Goal: Transaction & Acquisition: Purchase product/service

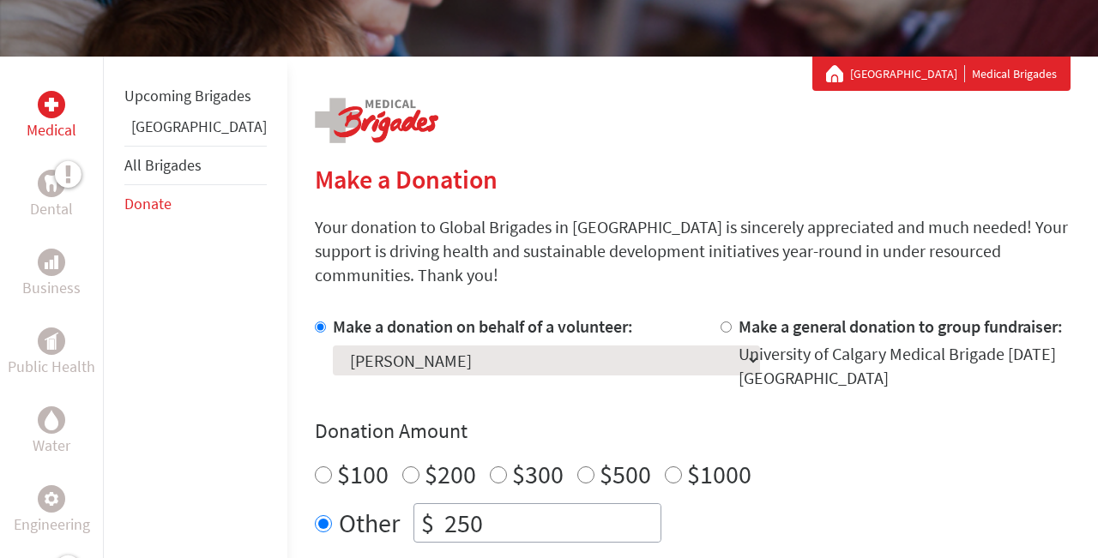
scroll to position [211, 0]
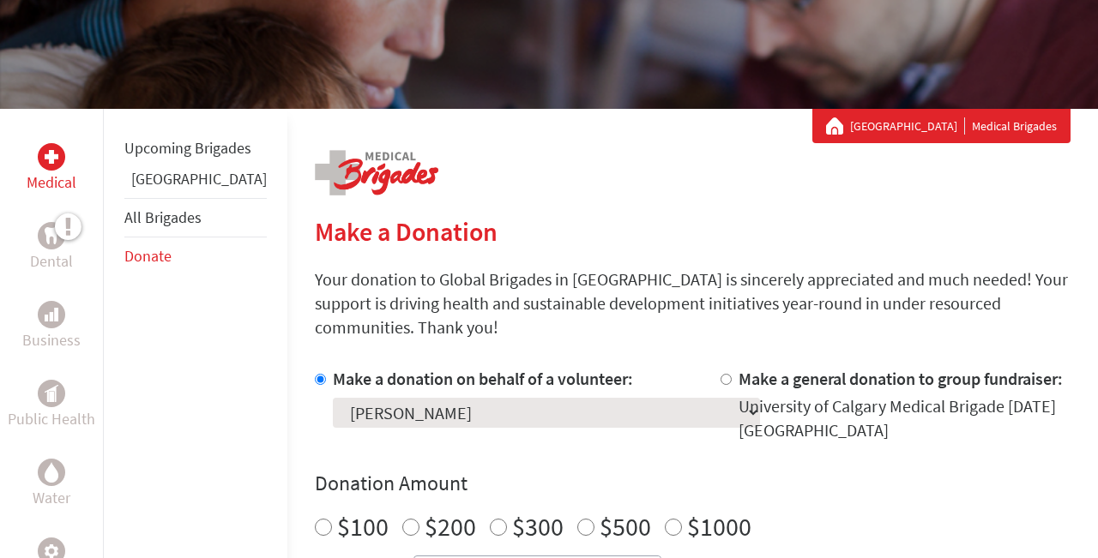
click at [902, 126] on link "[GEOGRAPHIC_DATA]" at bounding box center [907, 126] width 115 height 17
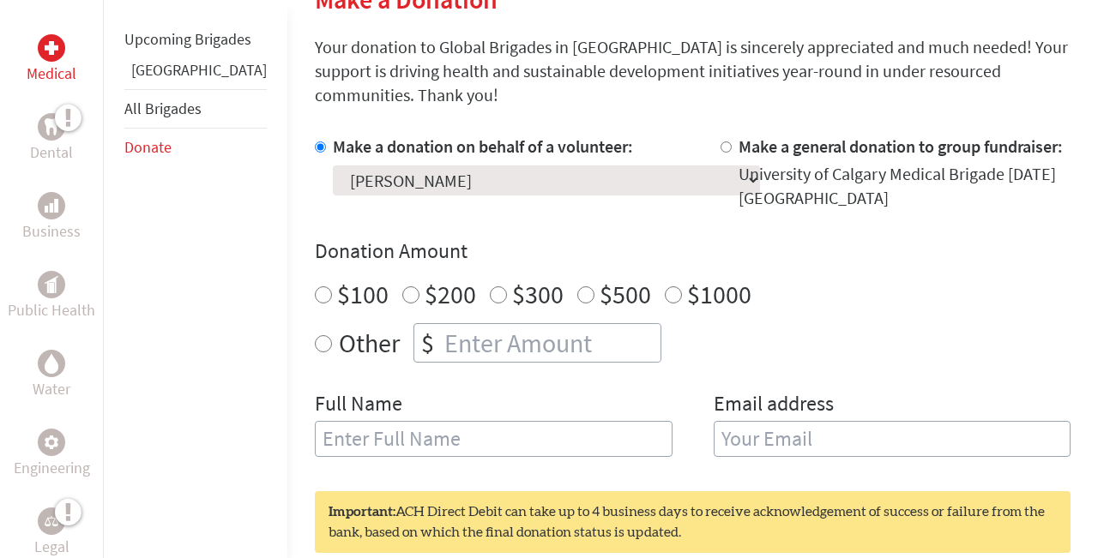
scroll to position [460, 0]
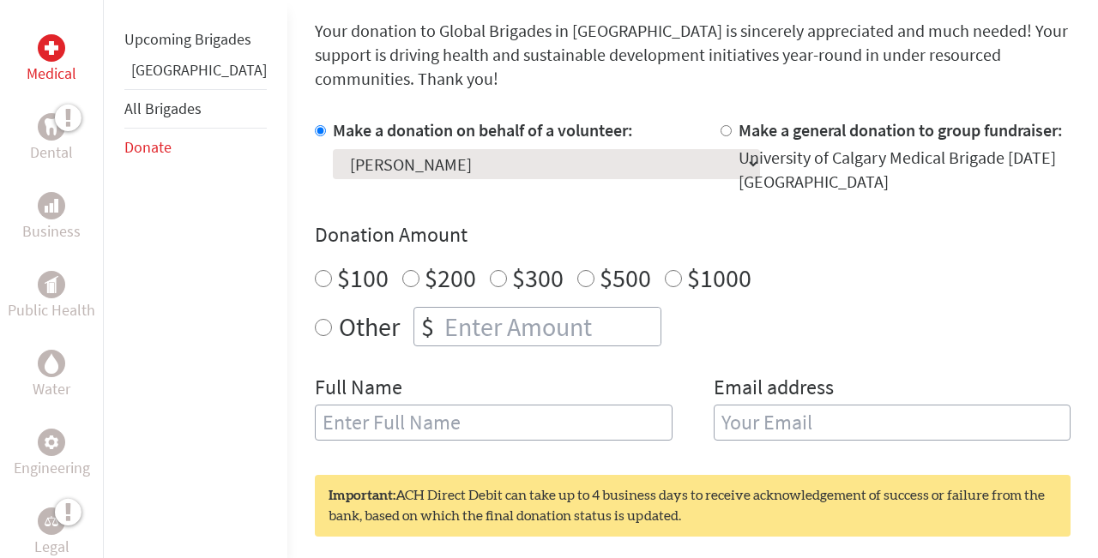
click at [315, 270] on input "$100" at bounding box center [323, 278] width 17 height 17
radio input "true"
type input "[PERSON_NAME]"
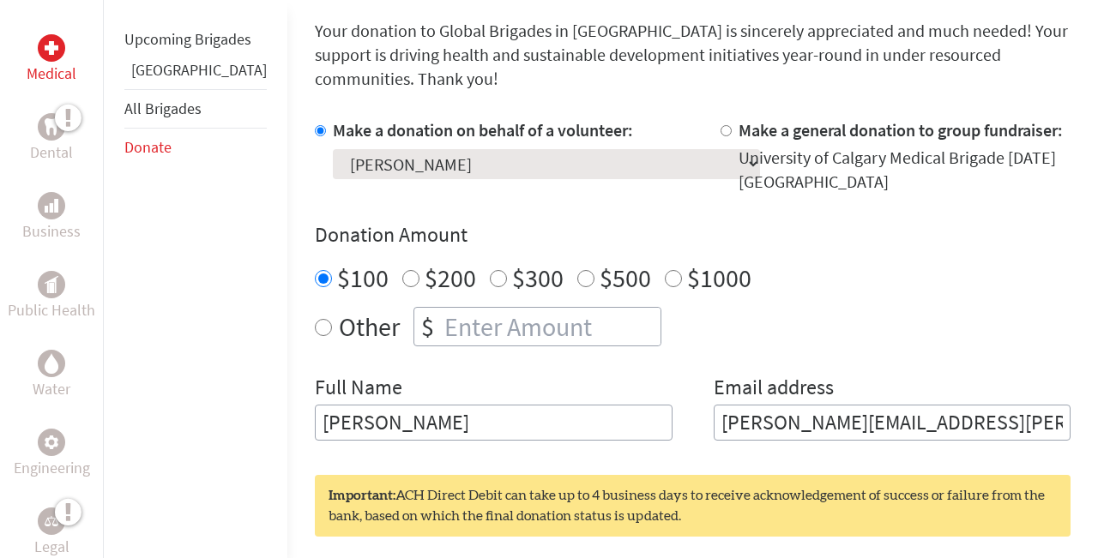
type input "[PERSON_NAME][EMAIL_ADDRESS][PERSON_NAME][DOMAIN_NAME]"
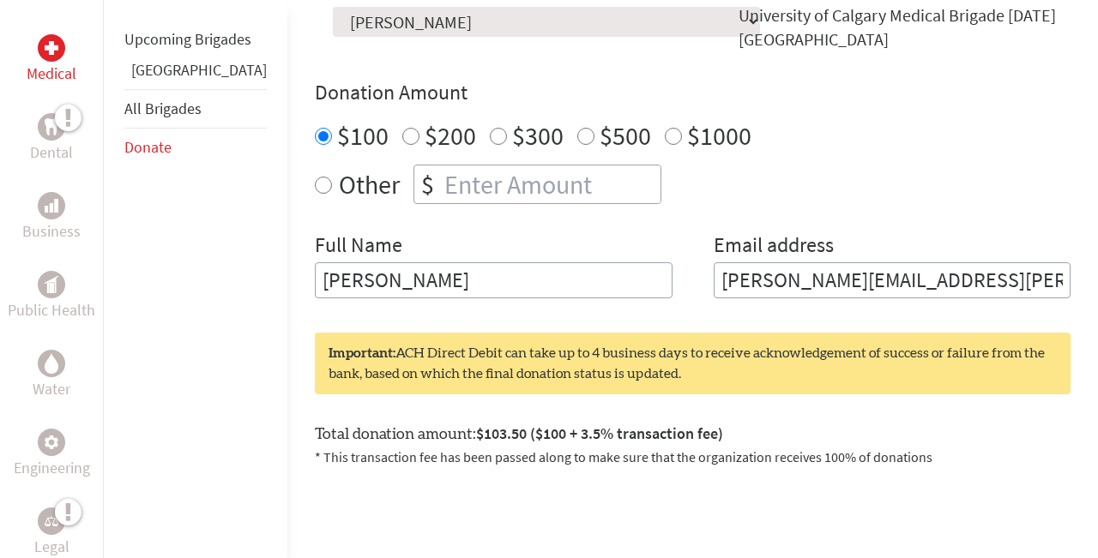
scroll to position [603, 0]
click at [902, 265] on input "[PERSON_NAME][EMAIL_ADDRESS][PERSON_NAME][DOMAIN_NAME]" at bounding box center [893, 280] width 358 height 36
click at [925, 263] on input "[PERSON_NAME][EMAIL_ADDRESS][PERSON_NAME][DOMAIN_NAME]" at bounding box center [893, 280] width 358 height 36
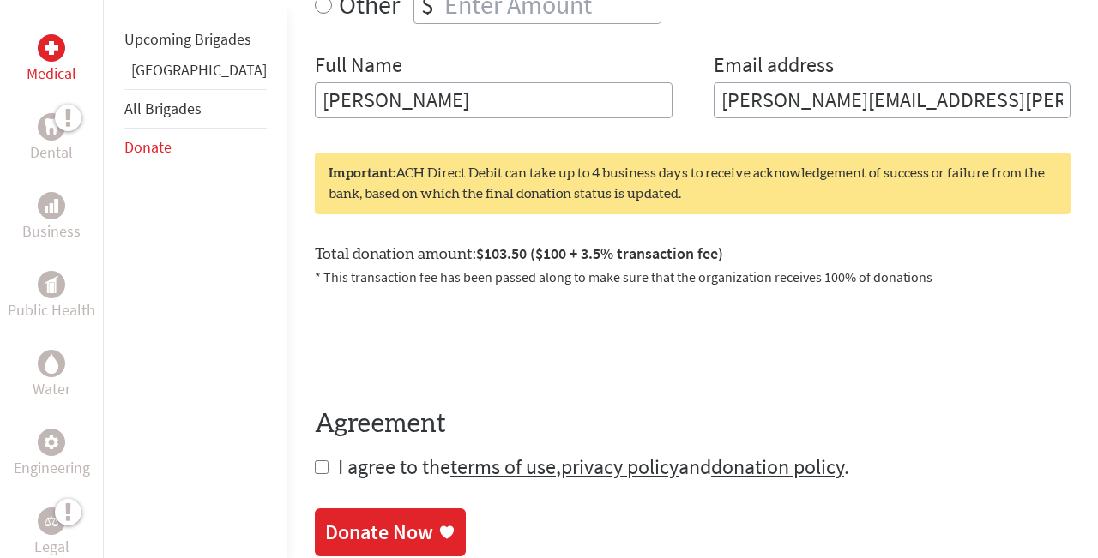
scroll to position [784, 0]
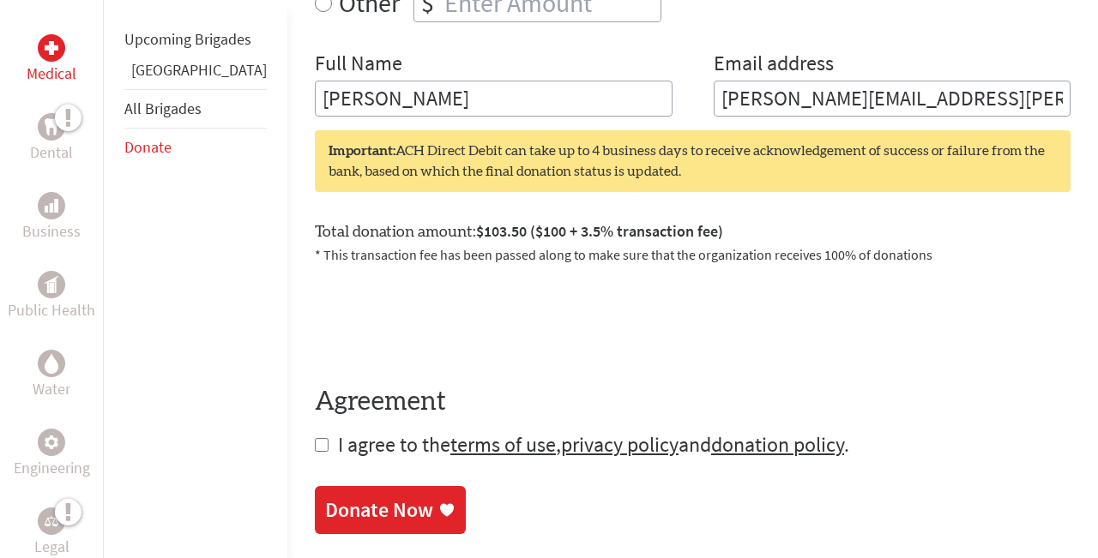
click at [315, 438] on input "checkbox" at bounding box center [322, 445] width 14 height 14
checkbox input "true"
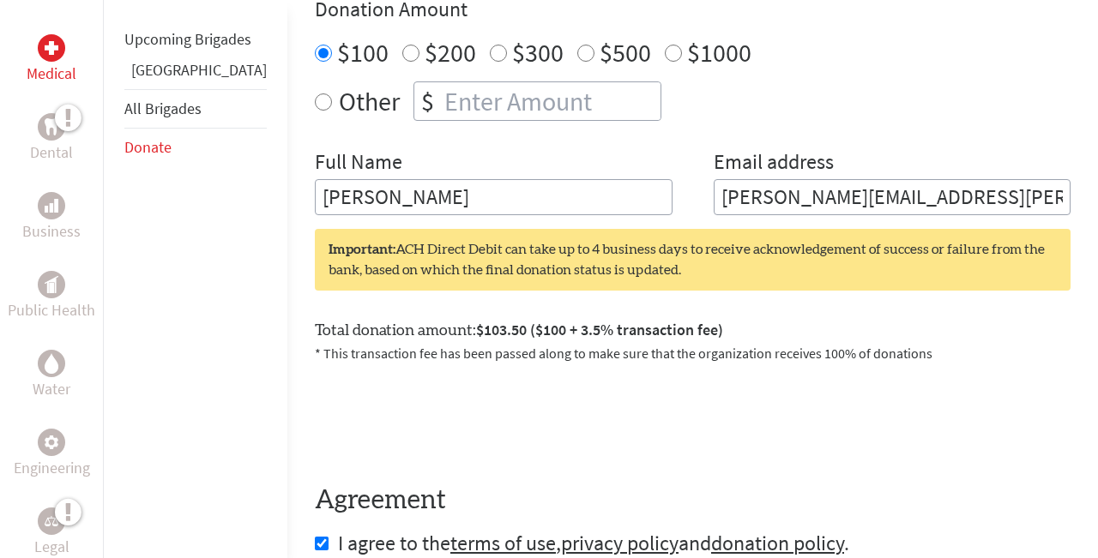
scroll to position [672, 0]
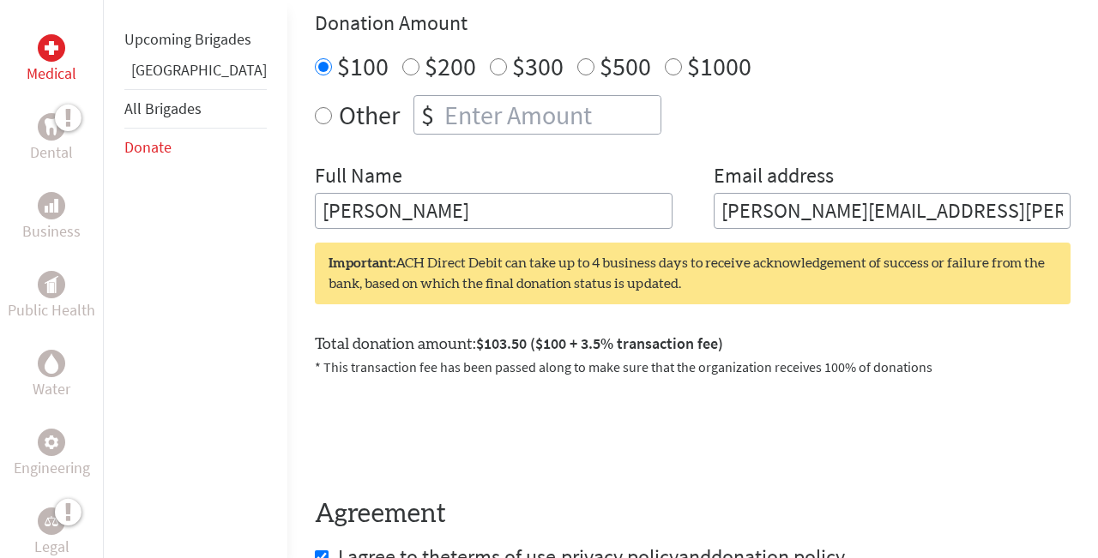
click at [945, 193] on input "joanne.jacob@ucalgary.ca" at bounding box center [893, 211] width 358 height 36
type input "joannejacob06@gmail.com"
click at [952, 357] on form "Make a donation on behalf of a volunteer: Select a volunteer... Abbey McDonnell…" at bounding box center [693, 238] width 756 height 665
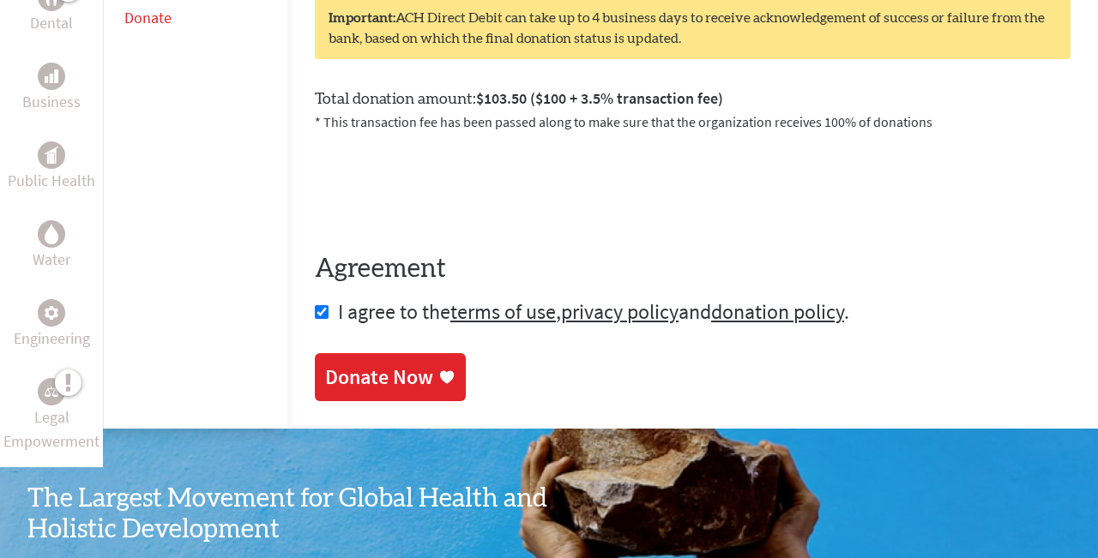
scroll to position [937, 0]
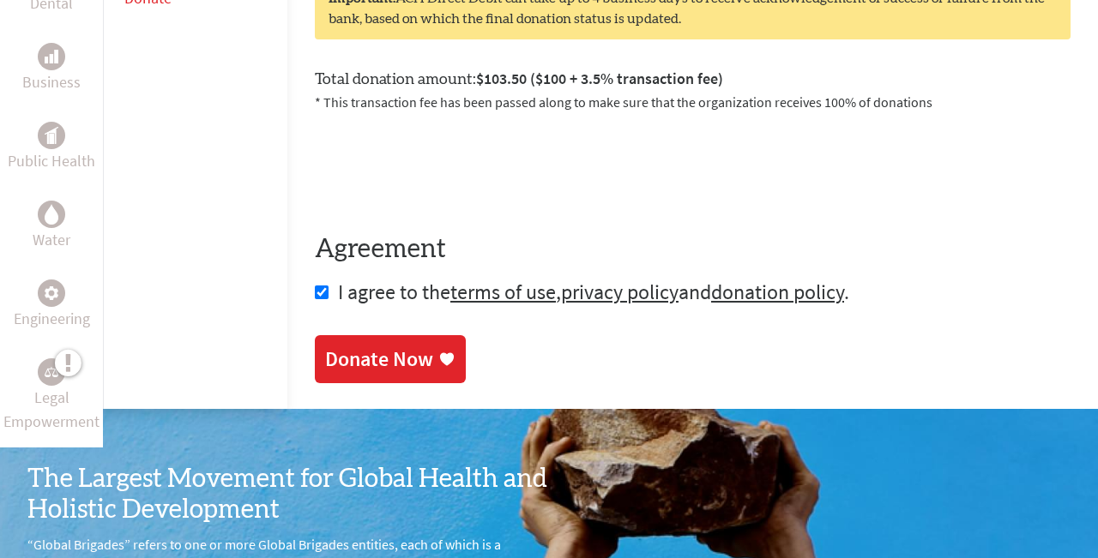
click at [365, 346] on div "Donate Now" at bounding box center [379, 359] width 108 height 27
